Goal: Information Seeking & Learning: Learn about a topic

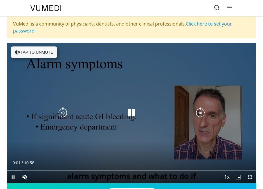
click at [19, 53] on icon "Video Player" at bounding box center [18, 52] width 6 height 6
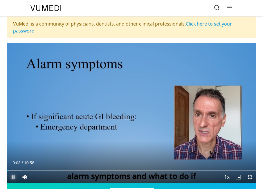
click at [13, 179] on span "Video Player" at bounding box center [13, 177] width 12 height 12
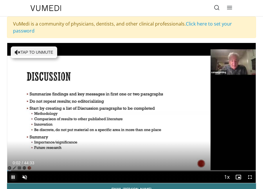
click at [13, 179] on span "Video Player" at bounding box center [13, 177] width 12 height 12
